Goal: Information Seeking & Learning: Learn about a topic

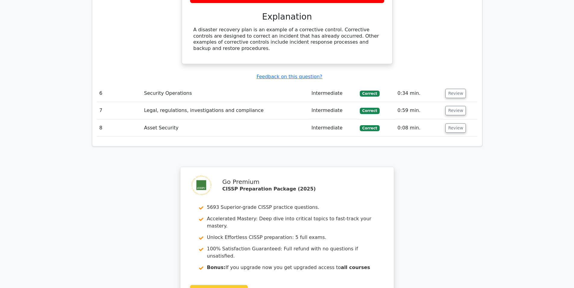
scroll to position [1187, 0]
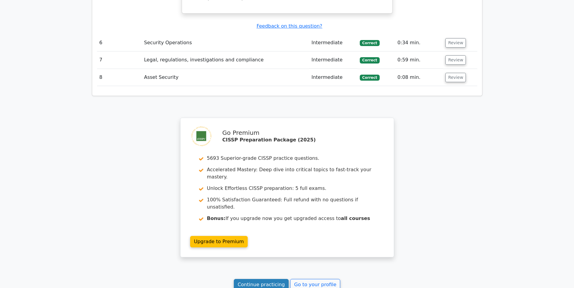
click at [260, 279] on link "Continue practicing" at bounding box center [261, 284] width 55 height 11
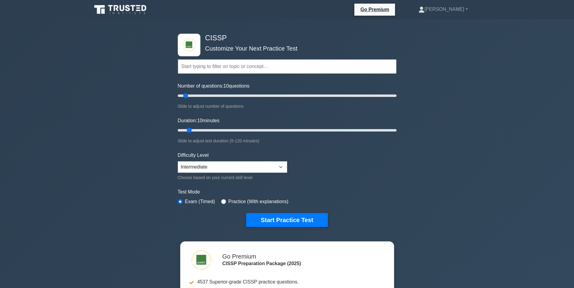
click at [203, 100] on div "Number of questions: 10 questions Slide to adjust number of questions" at bounding box center [287, 96] width 219 height 27
type input "25"
click at [201, 97] on input "Number of questions: 25 questions" at bounding box center [287, 95] width 219 height 7
click at [202, 130] on input "Duration: 10 minutes" at bounding box center [287, 130] width 219 height 7
click at [202, 130] on input "Duration: 15 minutes" at bounding box center [287, 130] width 219 height 7
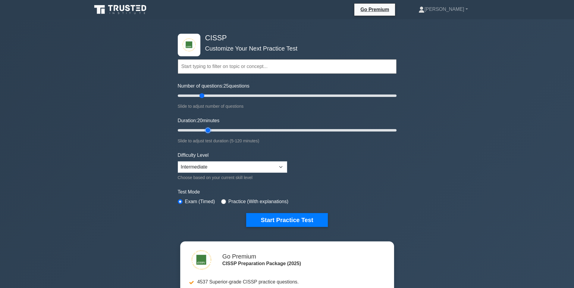
type input "20"
click at [203, 130] on input "Duration: 20 minutes" at bounding box center [287, 130] width 219 height 7
drag, startPoint x: 278, startPoint y: 219, endPoint x: 273, endPoint y: 223, distance: 6.9
click at [273, 223] on button "Start Practice Test" at bounding box center [286, 220] width 81 height 14
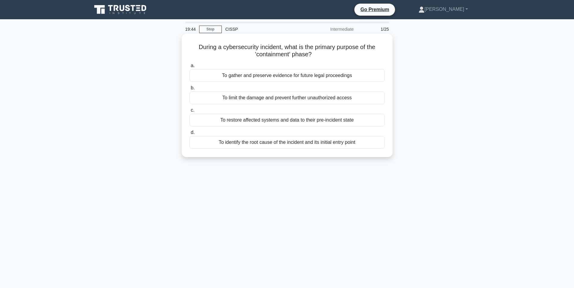
click at [289, 101] on div "To limit the damage and prevent further unauthorized access" at bounding box center [287, 98] width 195 height 13
click at [190, 90] on input "b. To limit the damage and prevent further unauthorized access" at bounding box center [190, 88] width 0 height 4
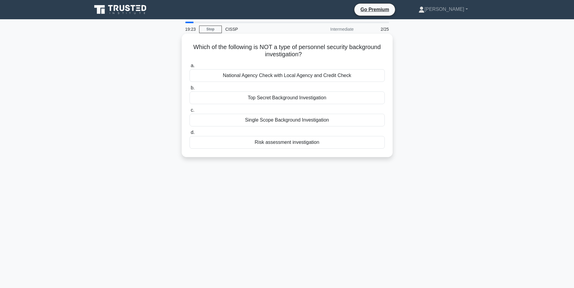
click at [295, 143] on div "Risk assessment investigation" at bounding box center [287, 142] width 195 height 13
click at [190, 135] on input "d. Risk assessment investigation" at bounding box center [190, 133] width 0 height 4
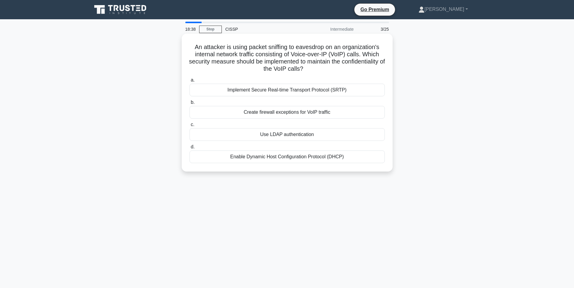
click at [302, 90] on div "Implement Secure Real-time Transport Protocol (SRTP)" at bounding box center [287, 90] width 195 height 13
click at [190, 82] on input "a. Implement Secure Real-time Transport Protocol (SRTP)" at bounding box center [190, 80] width 0 height 4
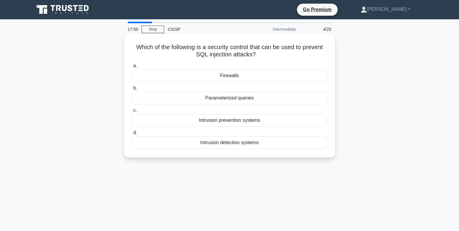
click at [232, 98] on div "Parameterized queries" at bounding box center [229, 98] width 195 height 13
click at [132, 90] on input "b. Parameterized queries" at bounding box center [132, 88] width 0 height 4
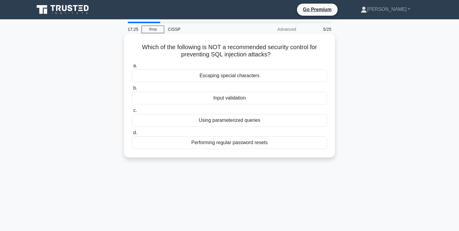
click at [237, 143] on div "Performing regular password resets" at bounding box center [229, 142] width 195 height 13
click at [132, 135] on input "d. Performing regular password resets" at bounding box center [132, 133] width 0 height 4
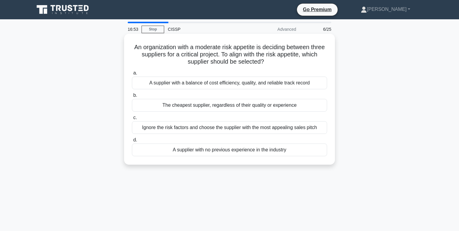
click at [282, 83] on div "A supplier with a balance of cost efficiency, quality, and reliable track record" at bounding box center [229, 83] width 195 height 13
click at [132, 75] on input "a. A supplier with a balance of cost efficiency, quality, and reliable track re…" at bounding box center [132, 73] width 0 height 4
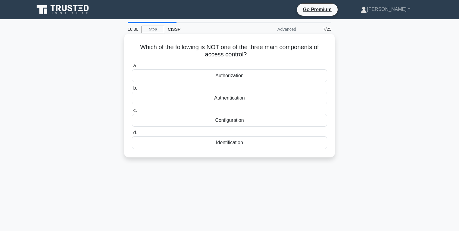
click at [230, 120] on div "Configuration" at bounding box center [229, 120] width 195 height 13
click at [168, 124] on div "Configuration" at bounding box center [229, 120] width 195 height 13
click at [132, 112] on input "c. Configuration" at bounding box center [132, 110] width 0 height 4
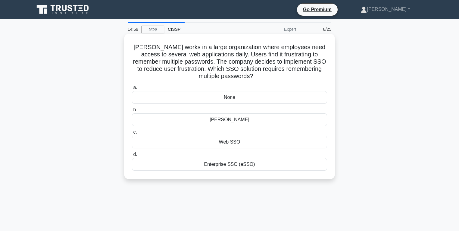
click at [249, 118] on div "[PERSON_NAME]" at bounding box center [229, 119] width 195 height 13
click at [132, 112] on input "b. SAML" at bounding box center [132, 110] width 0 height 4
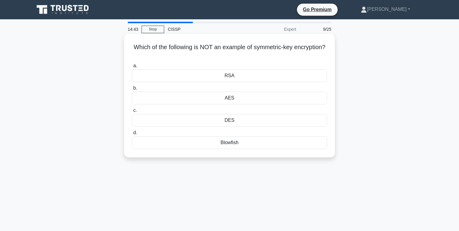
click at [247, 99] on div "AES" at bounding box center [229, 98] width 195 height 13
click at [132, 90] on input "b. AES" at bounding box center [132, 88] width 0 height 4
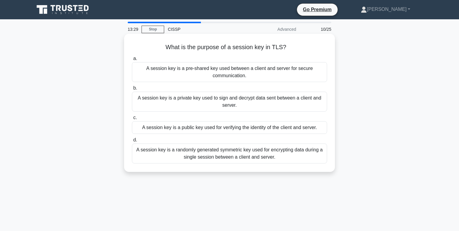
click at [247, 153] on div "A session key is a randomly generated symmetric key used for encrypting data du…" at bounding box center [229, 153] width 195 height 20
click at [132, 142] on input "d. A session key is a randomly generated symmetric key used for encrypting data…" at bounding box center [132, 140] width 0 height 4
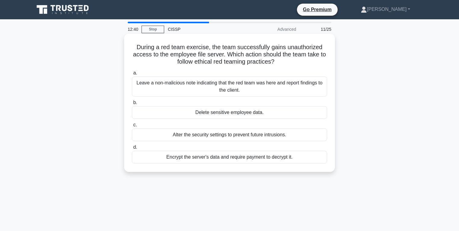
click at [228, 88] on div "Leave a non-malicious note indicating that the red team was here and report fin…" at bounding box center [229, 87] width 195 height 20
click at [132, 75] on input "a. Leave a non-malicious note indicating that the red team was here and report …" at bounding box center [132, 73] width 0 height 4
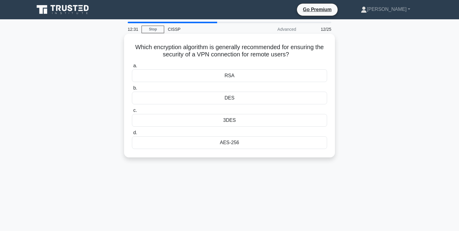
click at [239, 146] on div "AES-256" at bounding box center [229, 142] width 195 height 13
click at [132, 135] on input "d. AES-256" at bounding box center [132, 133] width 0 height 4
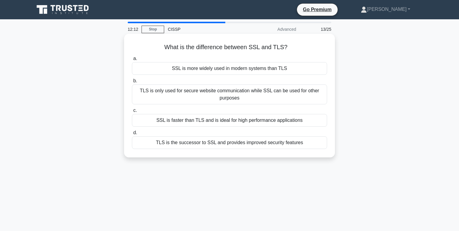
click at [195, 68] on div "SSL is more widely used in modern systems than TLS" at bounding box center [229, 68] width 195 height 13
click at [132, 61] on input "a. SSL is more widely used in modern systems than TLS" at bounding box center [132, 59] width 0 height 4
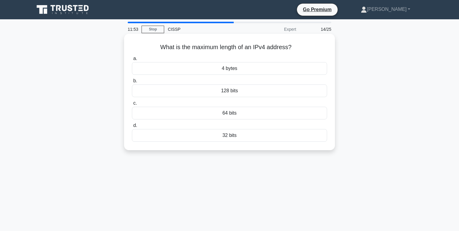
click at [238, 133] on div "32 bits" at bounding box center [229, 135] width 195 height 13
click at [132, 127] on input "d. 32 bits" at bounding box center [132, 126] width 0 height 4
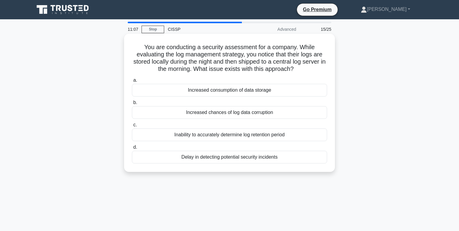
click at [234, 157] on div "Delay in detecting potential security incidents" at bounding box center [229, 157] width 195 height 13
click at [132, 149] on input "d. Delay in detecting potential security incidents" at bounding box center [132, 147] width 0 height 4
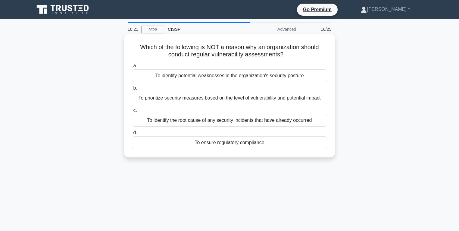
click at [196, 121] on div "To identify the root cause of any security incidents that have already occurred" at bounding box center [229, 120] width 195 height 13
click at [132, 112] on input "c. To identify the root cause of any security incidents that have already occur…" at bounding box center [132, 110] width 0 height 4
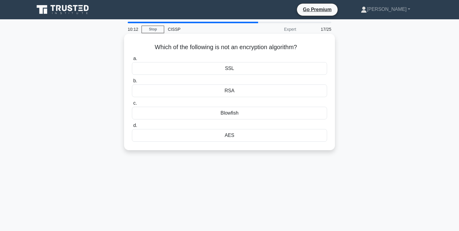
click at [239, 68] on div "SSL" at bounding box center [229, 68] width 195 height 13
click at [132, 61] on input "a. SSL" at bounding box center [132, 59] width 0 height 4
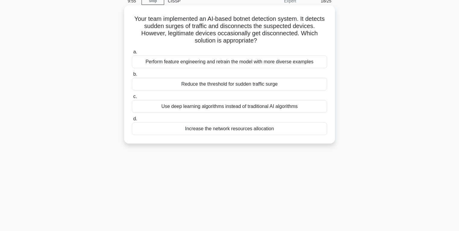
scroll to position [40, 0]
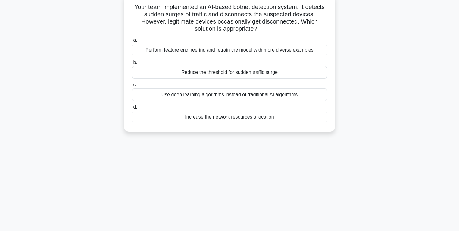
click at [234, 95] on div "Use deep learning algorithms instead of traditional AI algorithms" at bounding box center [229, 94] width 195 height 13
click at [132, 87] on input "c. Use deep learning algorithms instead of traditional AI algorithms" at bounding box center [132, 85] width 0 height 4
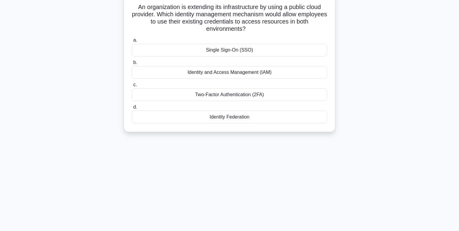
scroll to position [0, 0]
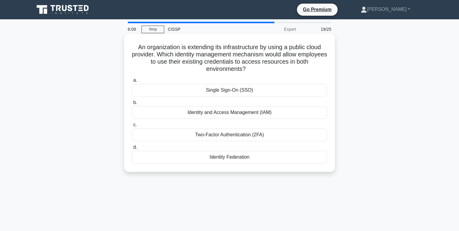
click at [237, 114] on div "Identity and Access Management (IAM)" at bounding box center [229, 112] width 195 height 13
click at [132, 105] on input "b. Identity and Access Management (IAM)" at bounding box center [132, 103] width 0 height 4
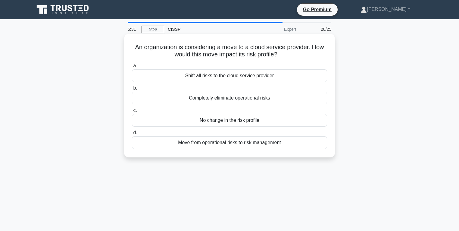
click at [222, 143] on div "Move from operational risks to risk management" at bounding box center [229, 142] width 195 height 13
click at [132, 135] on input "d. Move from operational risks to risk management" at bounding box center [132, 133] width 0 height 4
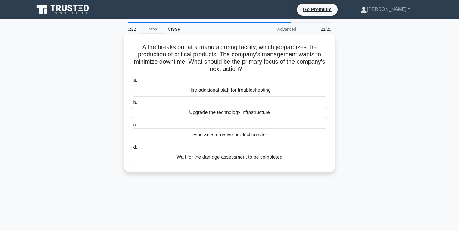
scroll to position [40, 0]
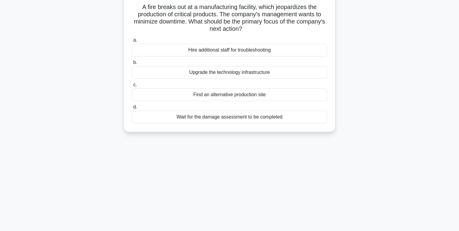
click at [228, 94] on div "Find an alternative production site" at bounding box center [229, 94] width 195 height 13
click at [132, 87] on input "c. Find an alternative production site" at bounding box center [132, 85] width 0 height 4
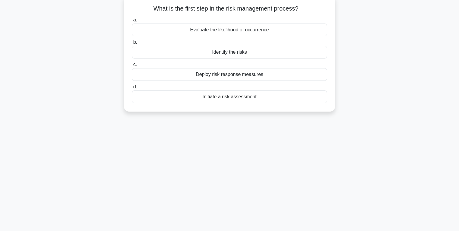
scroll to position [0, 0]
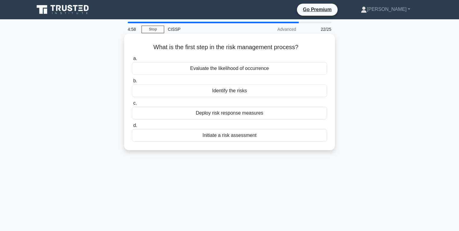
click at [234, 135] on div "Initiate a risk assessment" at bounding box center [229, 135] width 195 height 13
click at [132, 127] on input "d. Initiate a risk assessment" at bounding box center [132, 126] width 0 height 4
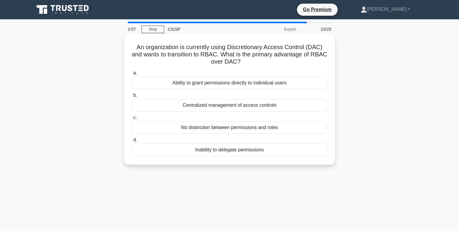
click at [257, 107] on div "Centralized management of access controls" at bounding box center [229, 105] width 195 height 13
click at [132, 97] on input "b. Centralized management of access controls" at bounding box center [132, 95] width 0 height 4
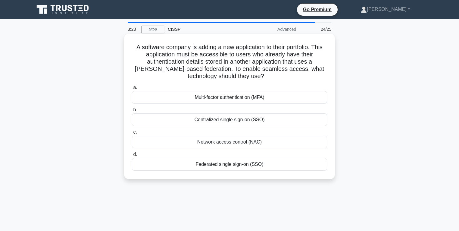
click at [233, 98] on div "Multi-factor authentication (MFA)" at bounding box center [229, 97] width 195 height 13
click at [132, 90] on input "a. Multi-factor authentication (MFA)" at bounding box center [132, 88] width 0 height 4
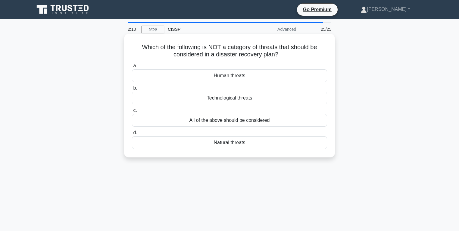
click at [196, 74] on div "Human threats" at bounding box center [229, 75] width 195 height 13
click at [132, 68] on input "a. Human threats" at bounding box center [132, 66] width 0 height 4
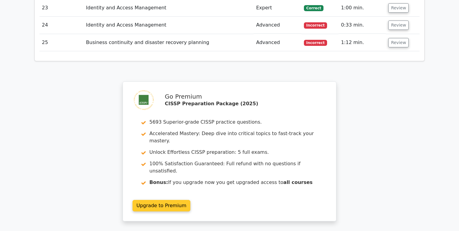
scroll to position [1246, 0]
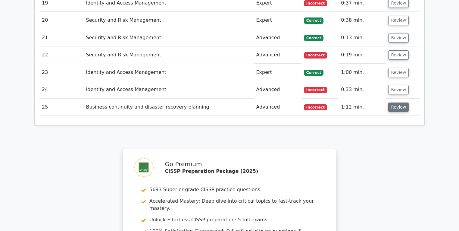
click at [396, 102] on button "Review" at bounding box center [398, 106] width 20 height 9
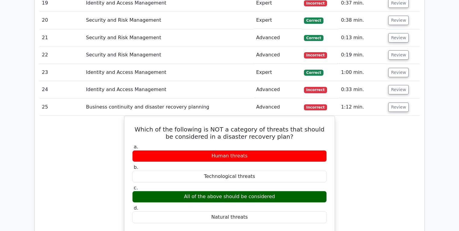
scroll to position [1206, 0]
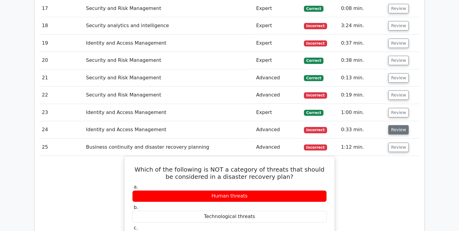
click at [394, 125] on button "Review" at bounding box center [398, 129] width 20 height 9
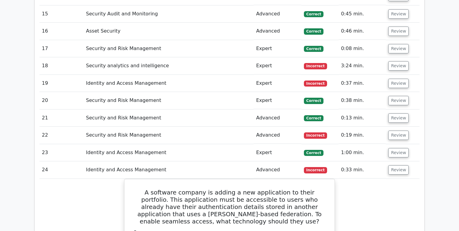
scroll to position [1165, 0]
click at [400, 79] on button "Review" at bounding box center [398, 83] width 20 height 9
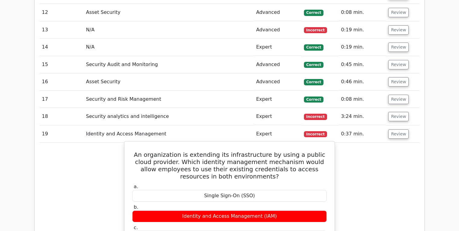
scroll to position [1125, 0]
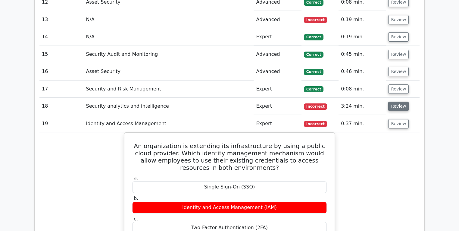
click at [395, 102] on button "Review" at bounding box center [398, 106] width 20 height 9
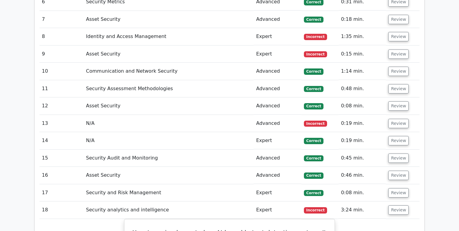
scroll to position [1004, 0]
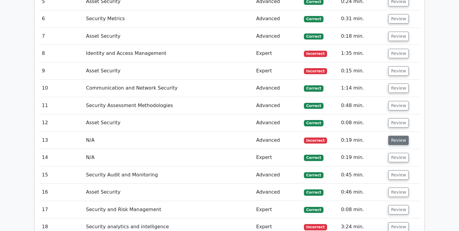
click at [397, 136] on button "Review" at bounding box center [398, 140] width 20 height 9
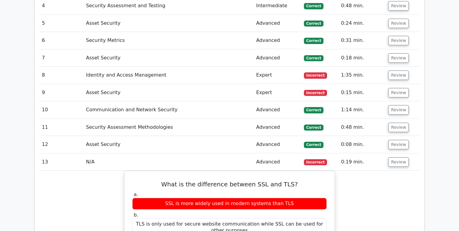
scroll to position [964, 0]
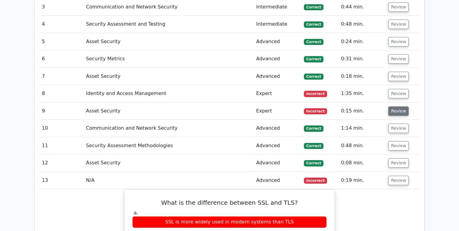
click at [399, 106] on button "Review" at bounding box center [398, 110] width 20 height 9
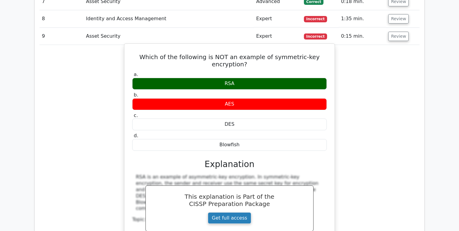
scroll to position [1004, 0]
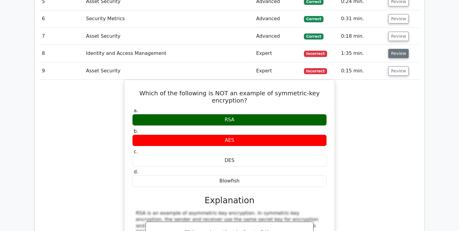
click at [397, 49] on button "Review" at bounding box center [398, 53] width 20 height 9
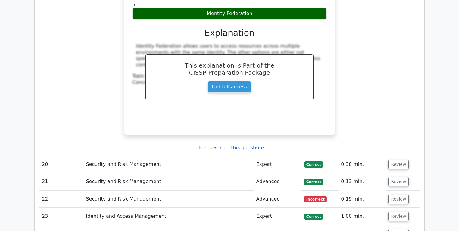
scroll to position [2491, 0]
